Goal: Information Seeking & Learning: Check status

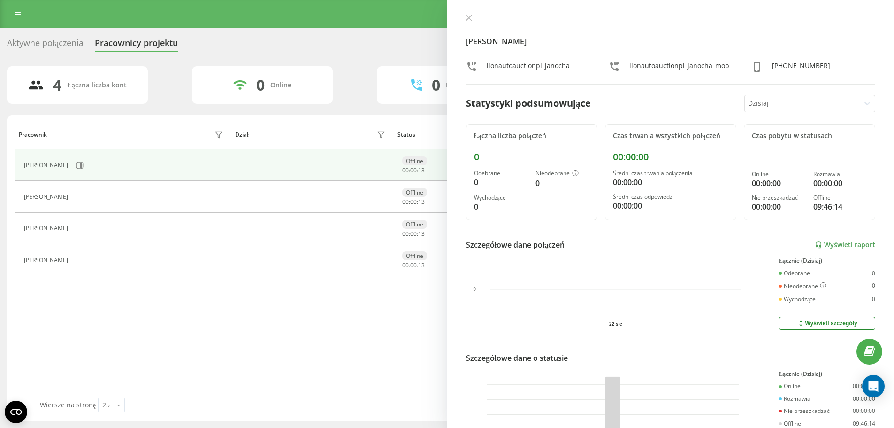
click at [291, 312] on div "Pracownik Dział Status W statusie User Agent [PERSON_NAME] Offline 00 : 00 : 13…" at bounding box center [447, 259] width 865 height 278
click at [43, 44] on div "Aktywne połączenia" at bounding box center [45, 45] width 77 height 15
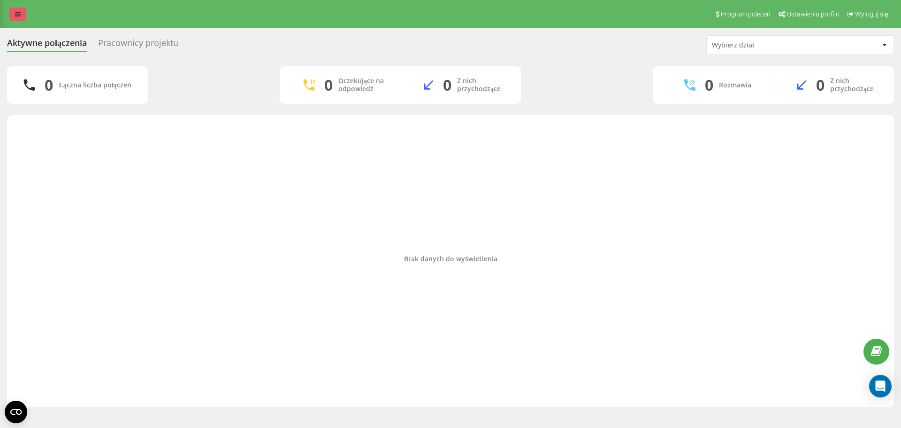
click at [20, 12] on icon at bounding box center [18, 14] width 6 height 7
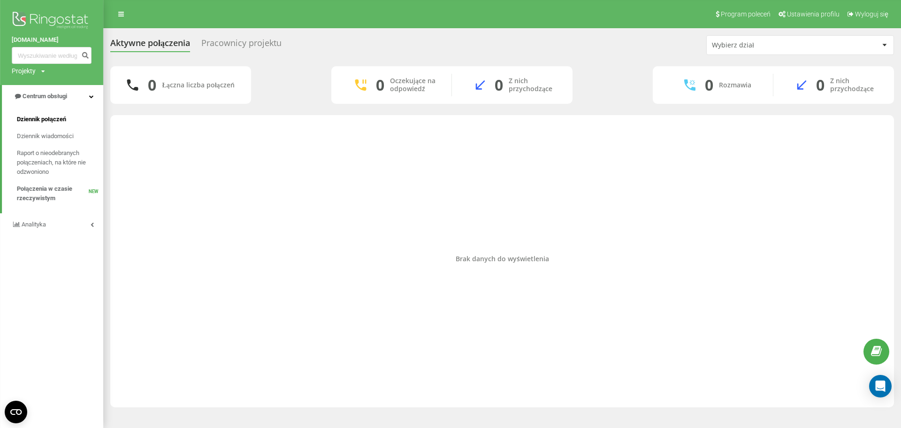
click at [52, 116] on span "Dziennik połączeń" at bounding box center [41, 119] width 49 height 9
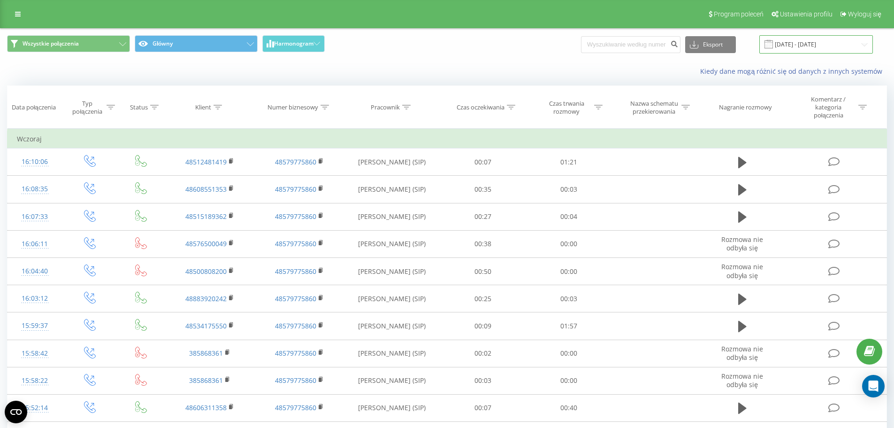
click at [813, 44] on input "22.07.2025 - 22.08.2025" at bounding box center [816, 44] width 114 height 18
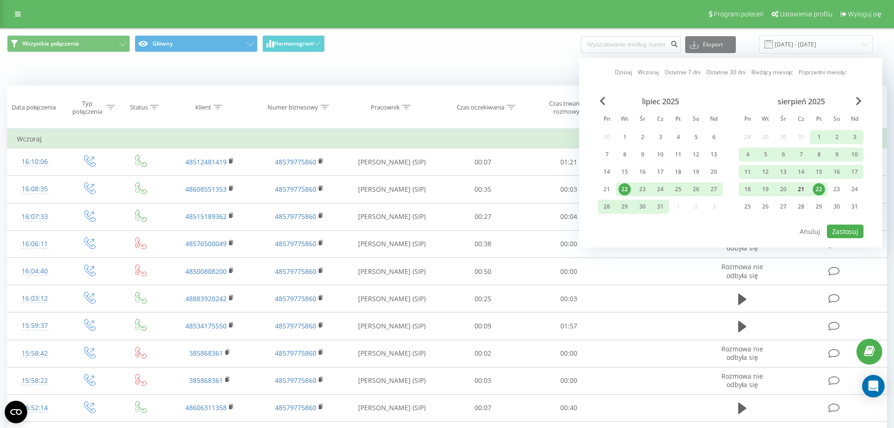
click at [803, 185] on div "21" at bounding box center [801, 189] width 12 height 12
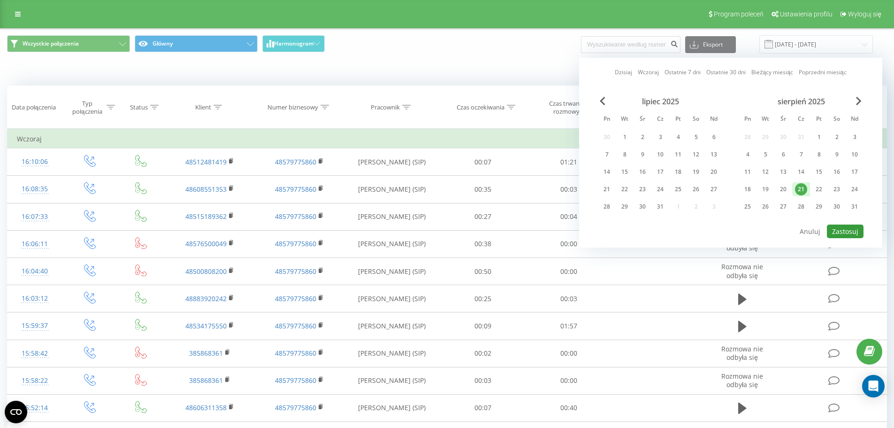
click at [843, 234] on button "Zastosuj" at bounding box center [845, 231] width 37 height 14
type input "21.08.2025 - 21.08.2025"
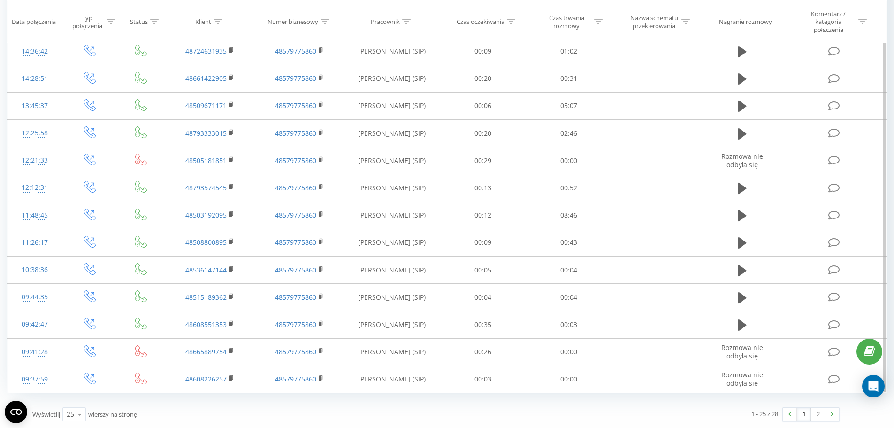
scroll to position [439, 0]
click at [74, 416] on icon at bounding box center [80, 414] width 14 height 18
click at [612, 415] on div "1 - 25 z 28 1 2" at bounding box center [641, 413] width 410 height 27
click at [814, 412] on link "2" at bounding box center [818, 413] width 14 height 13
